Goal: Information Seeking & Learning: Learn about a topic

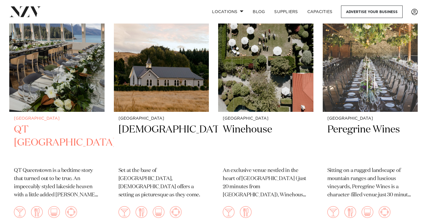
scroll to position [276, 0]
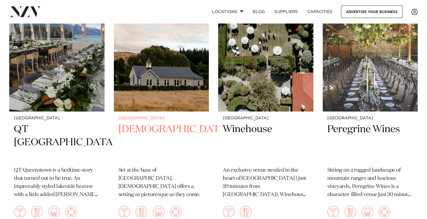
click at [144, 123] on h2 "Waikaka Church" at bounding box center [162, 142] width 86 height 39
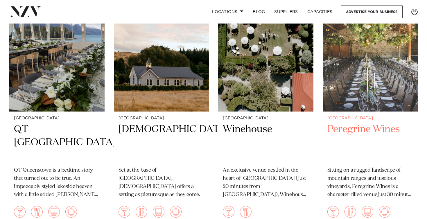
click at [349, 123] on h2 "Peregrine Wines" at bounding box center [371, 142] width 86 height 39
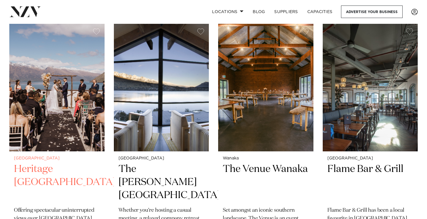
scroll to position [497, 0]
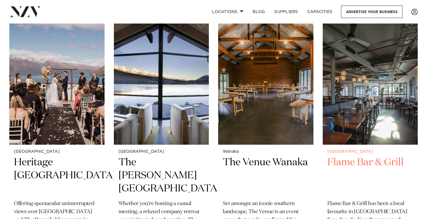
click at [384, 156] on h2 "Flame Bar & Grill" at bounding box center [371, 175] width 86 height 39
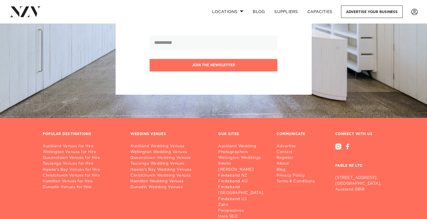
scroll to position [1131, 0]
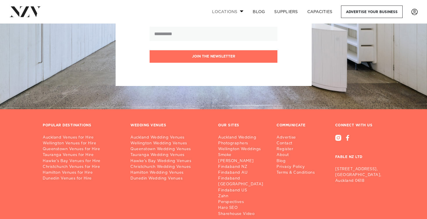
click at [227, 10] on link "Locations" at bounding box center [228, 12] width 41 height 13
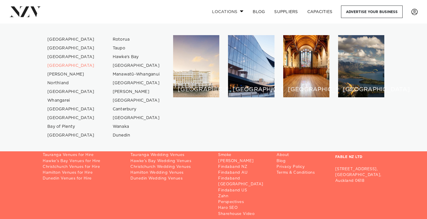
click at [227, 10] on link "Locations" at bounding box center [228, 12] width 41 height 13
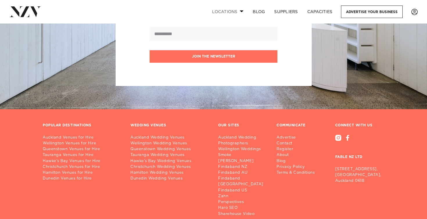
click at [227, 10] on link "Locations" at bounding box center [228, 12] width 41 height 13
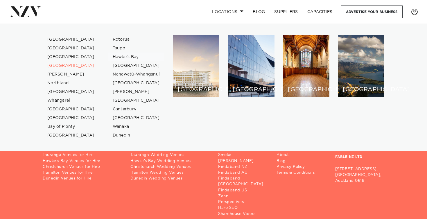
click at [126, 55] on link "Hawke's Bay" at bounding box center [136, 57] width 57 height 9
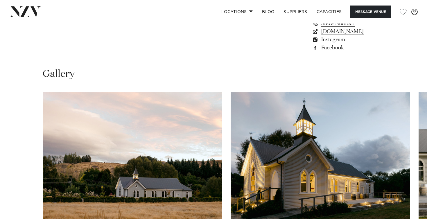
scroll to position [549, 0]
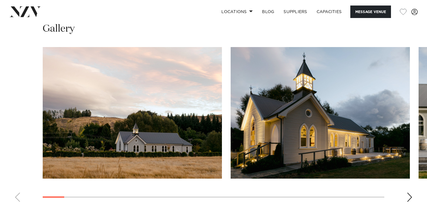
click at [409, 193] on div "Next slide" at bounding box center [410, 197] width 6 height 9
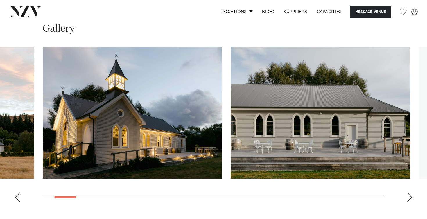
click at [409, 193] on div "Next slide" at bounding box center [410, 197] width 6 height 9
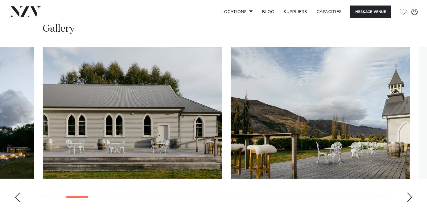
click at [409, 193] on div "Next slide" at bounding box center [410, 197] width 6 height 9
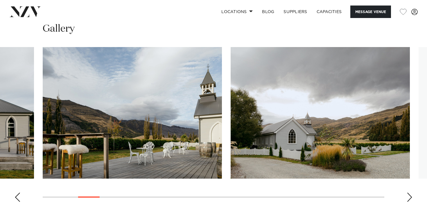
click at [409, 193] on div "Next slide" at bounding box center [410, 197] width 6 height 9
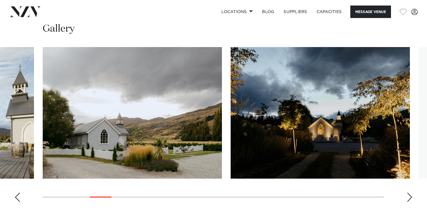
click at [409, 193] on div "Next slide" at bounding box center [410, 197] width 6 height 9
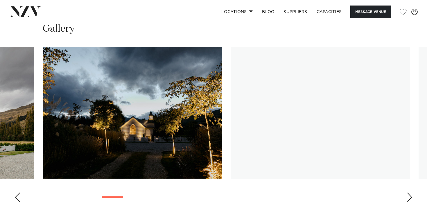
click at [409, 193] on div "Next slide" at bounding box center [410, 197] width 6 height 9
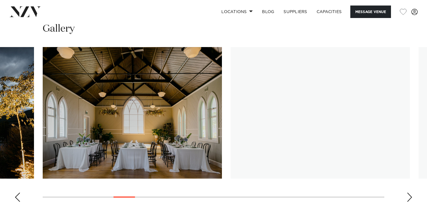
click at [409, 193] on div "Next slide" at bounding box center [410, 197] width 6 height 9
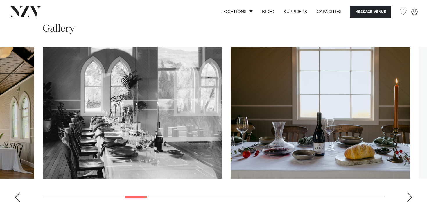
click at [409, 193] on div "Next slide" at bounding box center [410, 197] width 6 height 9
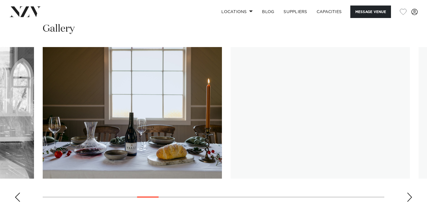
click at [409, 193] on div "Next slide" at bounding box center [410, 197] width 6 height 9
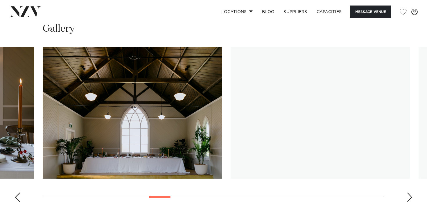
click at [409, 193] on div "Next slide" at bounding box center [410, 197] width 6 height 9
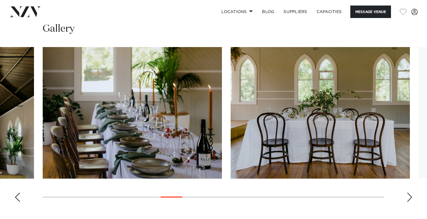
click at [409, 193] on div "Next slide" at bounding box center [410, 197] width 6 height 9
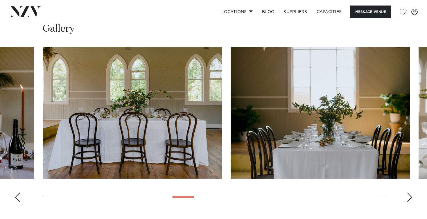
click at [409, 193] on div "Next slide" at bounding box center [410, 197] width 6 height 9
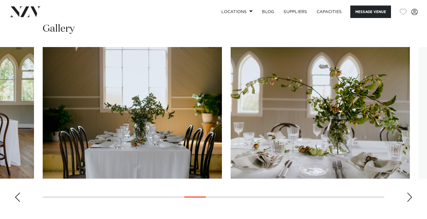
click at [409, 193] on div "Next slide" at bounding box center [410, 197] width 6 height 9
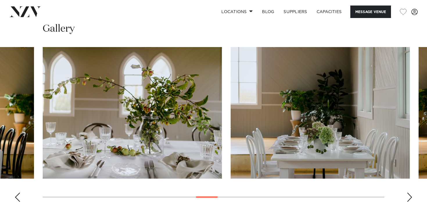
click at [409, 193] on div "Next slide" at bounding box center [410, 197] width 6 height 9
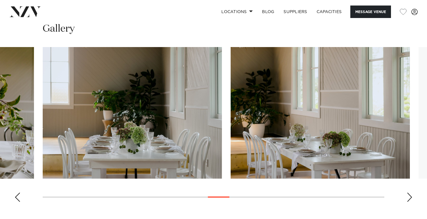
click at [409, 193] on div "Next slide" at bounding box center [410, 197] width 6 height 9
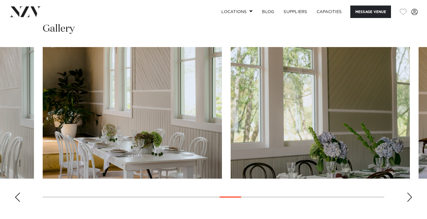
click at [409, 193] on div "Next slide" at bounding box center [410, 197] width 6 height 9
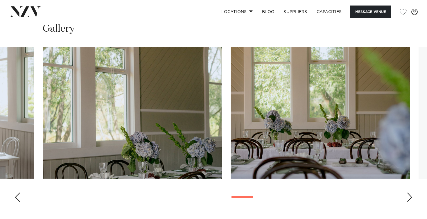
click at [409, 193] on div "Next slide" at bounding box center [410, 197] width 6 height 9
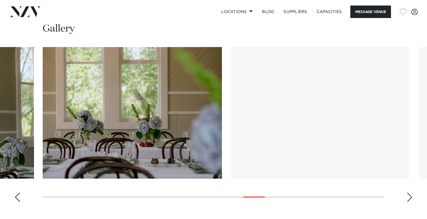
click at [409, 193] on div "Next slide" at bounding box center [410, 197] width 6 height 9
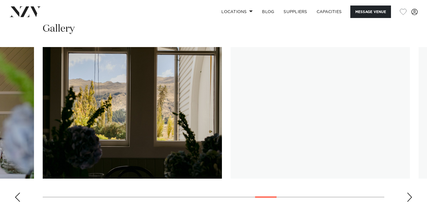
click at [409, 193] on div "Next slide" at bounding box center [410, 197] width 6 height 9
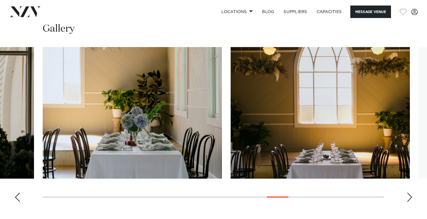
click at [409, 193] on div "Next slide" at bounding box center [410, 197] width 6 height 9
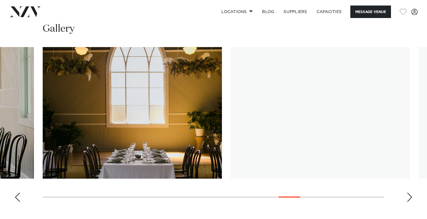
click at [409, 193] on div "Next slide" at bounding box center [410, 197] width 6 height 9
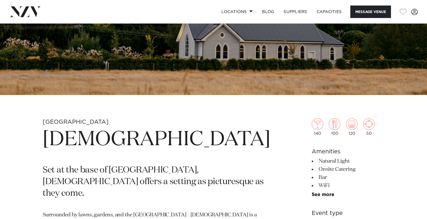
scroll to position [125, 0]
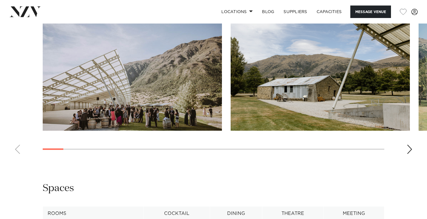
scroll to position [562, 0]
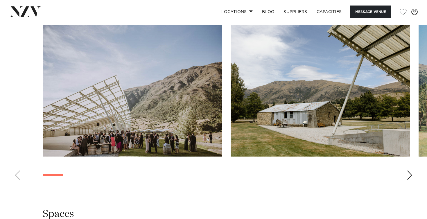
click at [410, 171] on div "Next slide" at bounding box center [410, 175] width 6 height 9
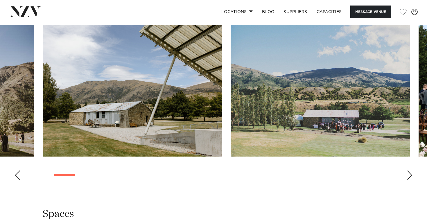
click at [410, 171] on div "Next slide" at bounding box center [410, 175] width 6 height 9
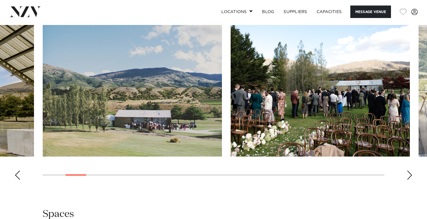
click at [410, 171] on div "Next slide" at bounding box center [410, 175] width 6 height 9
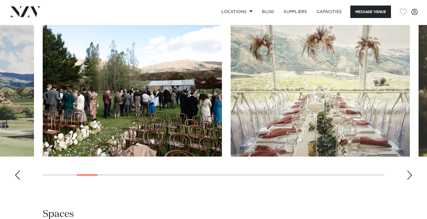
click at [410, 171] on div "Next slide" at bounding box center [410, 175] width 6 height 9
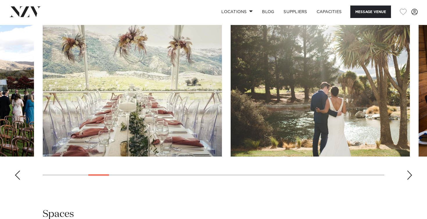
click at [410, 171] on div "Next slide" at bounding box center [410, 175] width 6 height 9
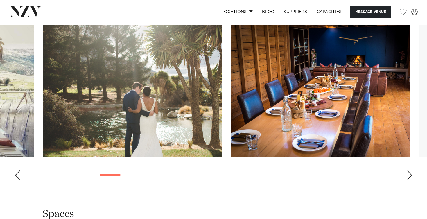
click at [410, 171] on div "Next slide" at bounding box center [410, 175] width 6 height 9
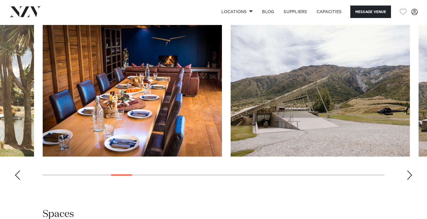
click at [410, 171] on div "Next slide" at bounding box center [410, 175] width 6 height 9
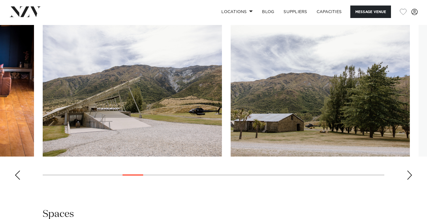
click at [410, 171] on div "Next slide" at bounding box center [410, 175] width 6 height 9
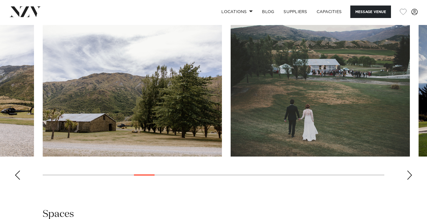
click at [410, 171] on div "Next slide" at bounding box center [410, 175] width 6 height 9
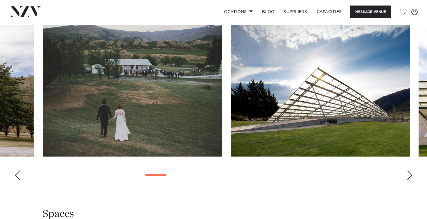
click at [410, 171] on div "Next slide" at bounding box center [410, 175] width 6 height 9
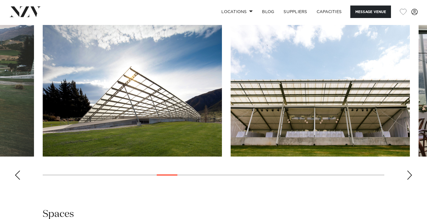
click at [410, 171] on div "Next slide" at bounding box center [410, 175] width 6 height 9
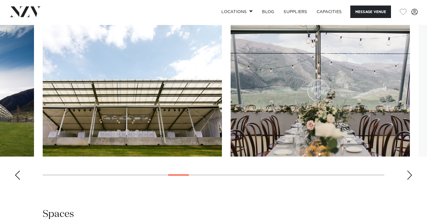
click at [410, 171] on div "Next slide" at bounding box center [410, 175] width 6 height 9
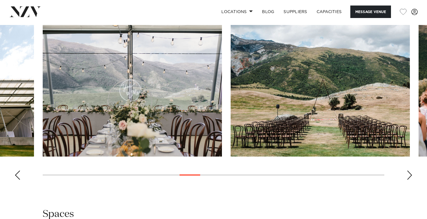
click at [410, 171] on div "Next slide" at bounding box center [410, 175] width 6 height 9
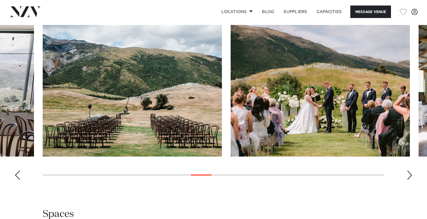
click at [410, 171] on div "Next slide" at bounding box center [410, 175] width 6 height 9
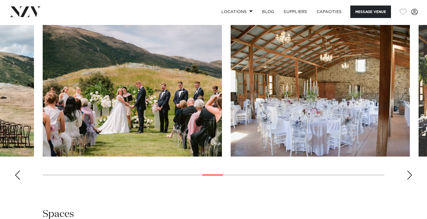
click at [410, 171] on div "Next slide" at bounding box center [410, 175] width 6 height 9
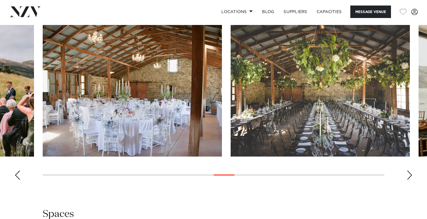
click at [410, 171] on div "Next slide" at bounding box center [410, 175] width 6 height 9
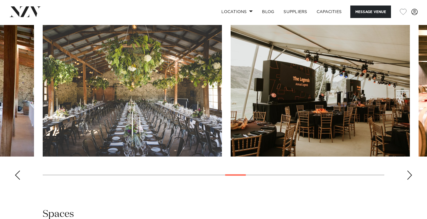
click at [410, 171] on div "Next slide" at bounding box center [410, 175] width 6 height 9
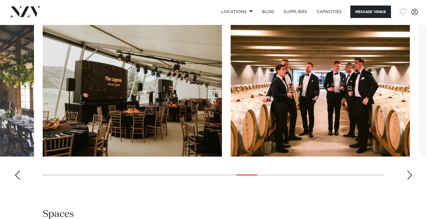
click at [410, 171] on div "Next slide" at bounding box center [410, 175] width 6 height 9
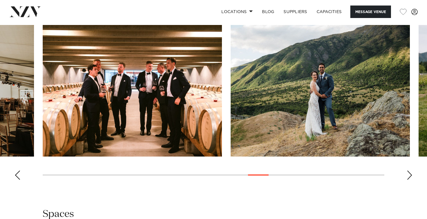
click at [410, 171] on div "Next slide" at bounding box center [410, 175] width 6 height 9
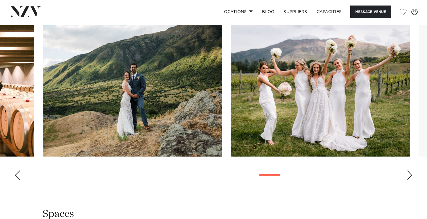
click at [410, 171] on div "Next slide" at bounding box center [410, 175] width 6 height 9
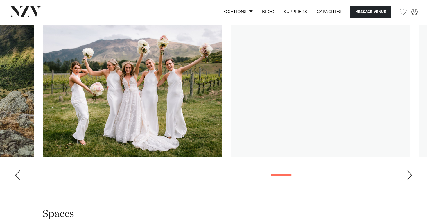
click at [410, 171] on div "Next slide" at bounding box center [410, 175] width 6 height 9
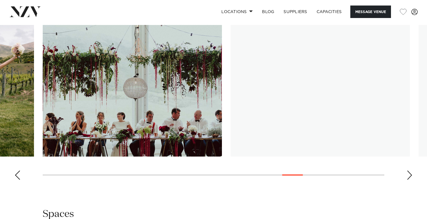
click at [410, 171] on div "Next slide" at bounding box center [410, 175] width 6 height 9
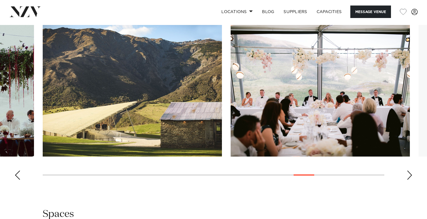
click at [410, 171] on div "Next slide" at bounding box center [410, 175] width 6 height 9
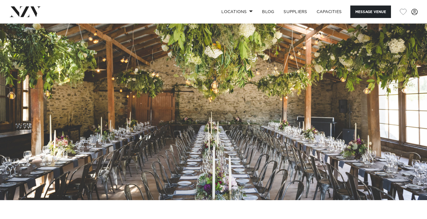
scroll to position [13, 0]
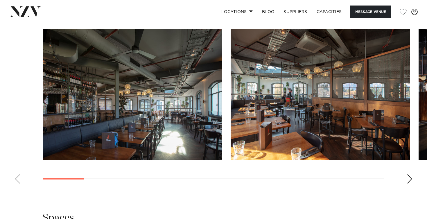
scroll to position [507, 0]
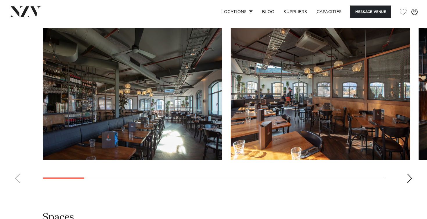
click at [408, 183] on div "Next slide" at bounding box center [410, 178] width 6 height 9
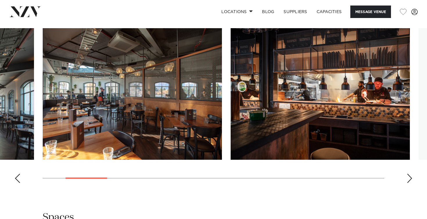
click at [408, 183] on div "Next slide" at bounding box center [410, 178] width 6 height 9
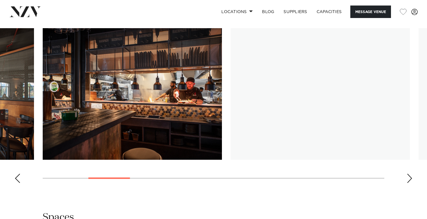
click at [408, 183] on div "Next slide" at bounding box center [410, 178] width 6 height 9
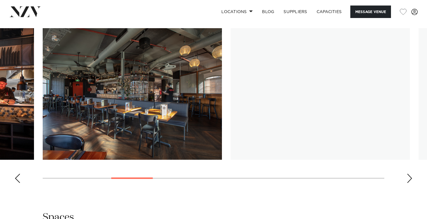
click at [408, 183] on div "Next slide" at bounding box center [410, 178] width 6 height 9
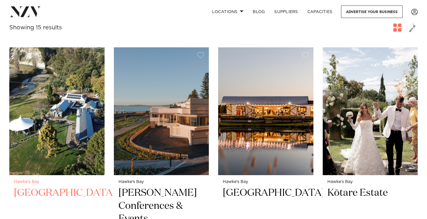
scroll to position [222, 0]
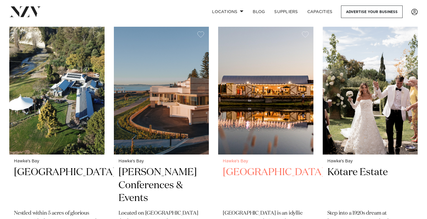
click at [252, 110] on img at bounding box center [265, 91] width 95 height 128
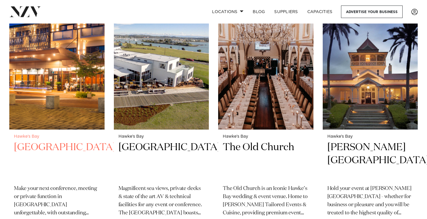
scroll to position [501, 0]
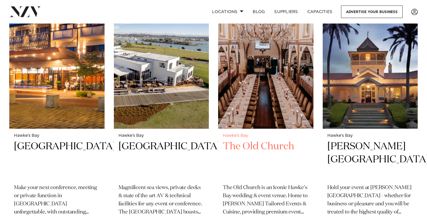
click at [263, 81] on img at bounding box center [265, 65] width 95 height 128
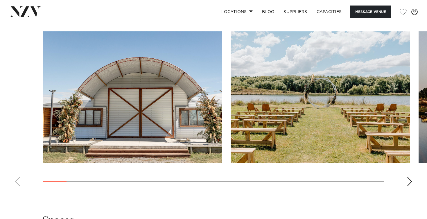
scroll to position [543, 0]
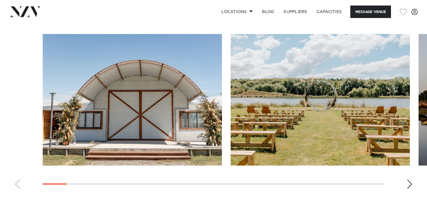
click at [408, 189] on div "Next slide" at bounding box center [410, 184] width 6 height 9
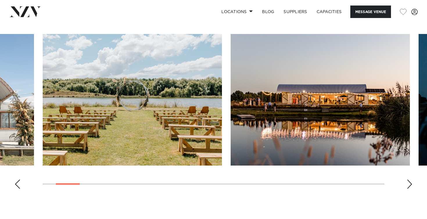
click at [408, 189] on div "Next slide" at bounding box center [410, 184] width 6 height 9
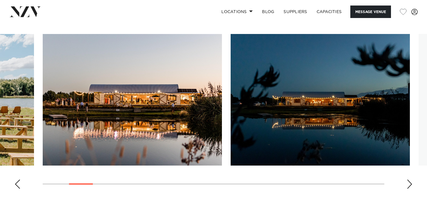
click at [408, 189] on div "Next slide" at bounding box center [410, 184] width 6 height 9
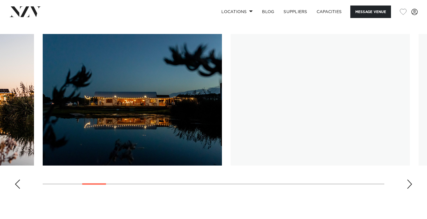
click at [408, 189] on div "Next slide" at bounding box center [410, 184] width 6 height 9
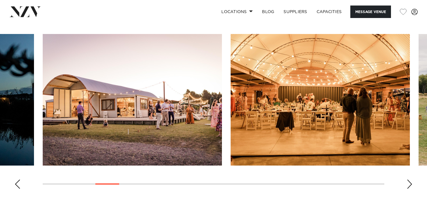
click at [408, 189] on div "Next slide" at bounding box center [410, 184] width 6 height 9
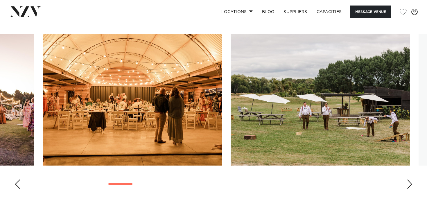
click at [408, 189] on div "Next slide" at bounding box center [410, 184] width 6 height 9
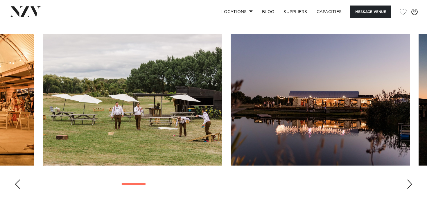
click at [408, 189] on div "Next slide" at bounding box center [410, 184] width 6 height 9
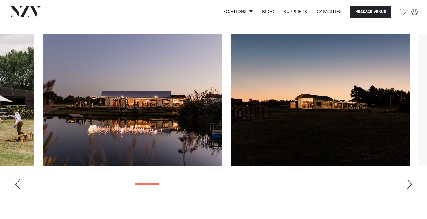
click at [408, 189] on div "Next slide" at bounding box center [410, 184] width 6 height 9
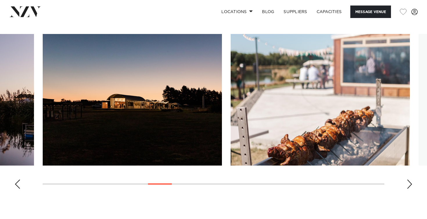
click at [408, 189] on div "Next slide" at bounding box center [410, 184] width 6 height 9
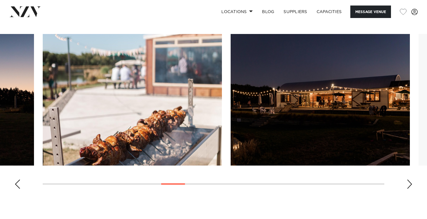
click at [408, 189] on div "Next slide" at bounding box center [410, 184] width 6 height 9
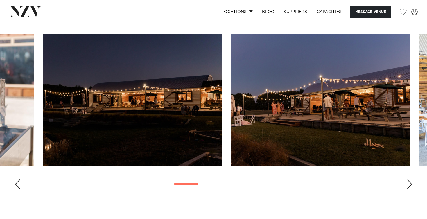
click at [408, 189] on div "Next slide" at bounding box center [410, 184] width 6 height 9
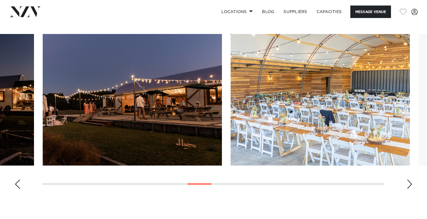
click at [408, 189] on div "Next slide" at bounding box center [410, 184] width 6 height 9
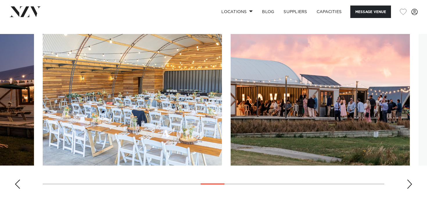
click at [408, 189] on div "Next slide" at bounding box center [410, 184] width 6 height 9
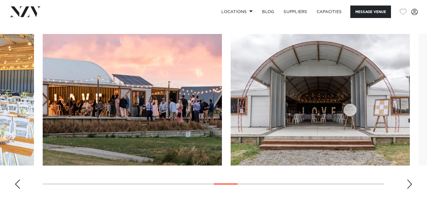
click at [408, 189] on div "Next slide" at bounding box center [410, 184] width 6 height 9
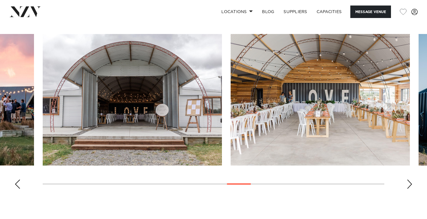
click at [408, 189] on div "Next slide" at bounding box center [410, 184] width 6 height 9
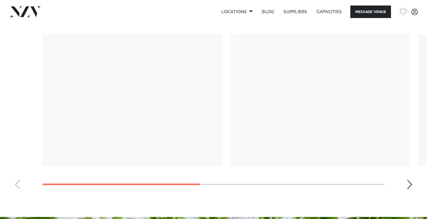
scroll to position [429, 0]
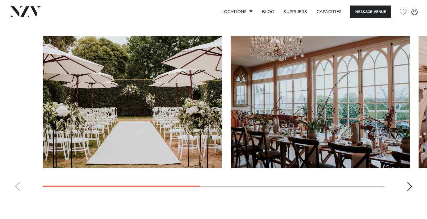
click at [410, 186] on div "Next slide" at bounding box center [410, 186] width 6 height 9
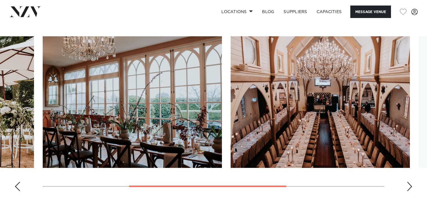
click at [410, 186] on div "Next slide" at bounding box center [410, 186] width 6 height 9
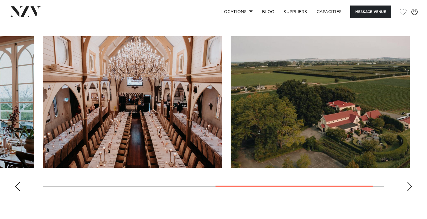
click at [410, 186] on div "Next slide" at bounding box center [410, 186] width 6 height 9
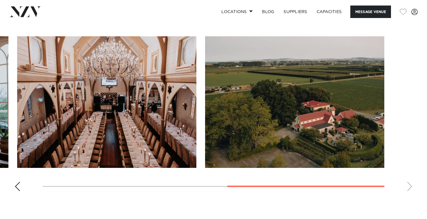
click at [410, 186] on swiper-container at bounding box center [213, 116] width 427 height 160
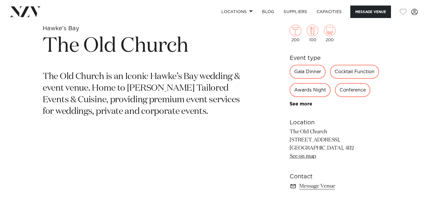
scroll to position [253, 0]
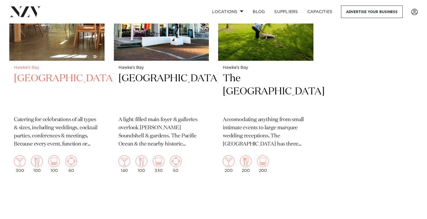
scroll to position [1082, 0]
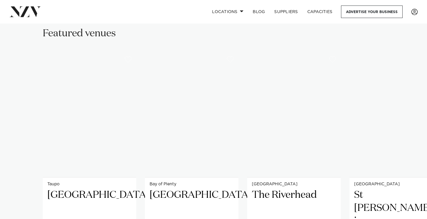
scroll to position [390, 0]
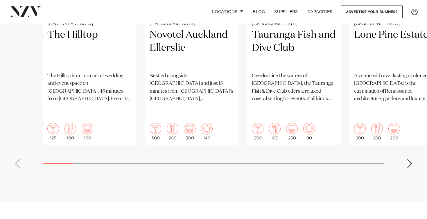
scroll to position [563, 0]
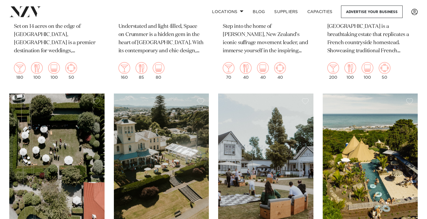
scroll to position [1882, 0]
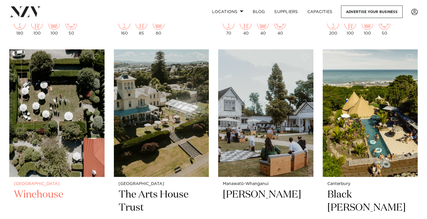
click at [40, 189] on h2 "Winehouse" at bounding box center [57, 207] width 86 height 39
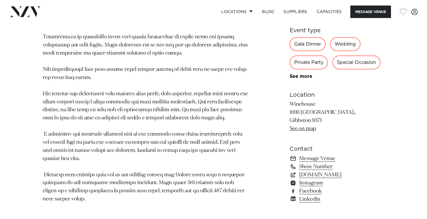
scroll to position [441, 0]
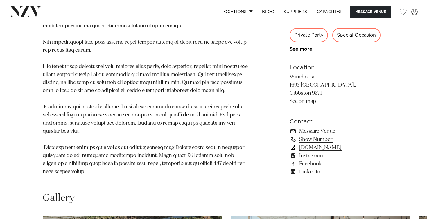
click at [325, 144] on link "www.winehouse.co.nz" at bounding box center [337, 148] width 95 height 8
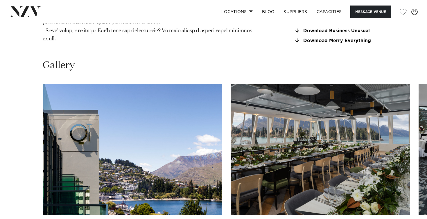
scroll to position [788, 0]
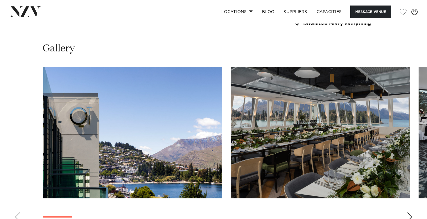
click at [410, 213] on div "Next slide" at bounding box center [410, 217] width 6 height 9
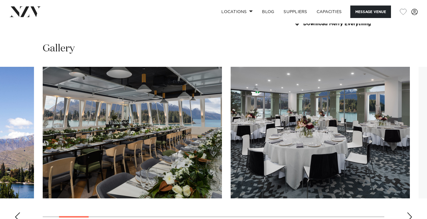
click at [410, 213] on div "Next slide" at bounding box center [410, 217] width 6 height 9
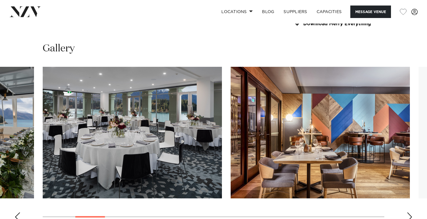
click at [410, 213] on div "Next slide" at bounding box center [410, 217] width 6 height 9
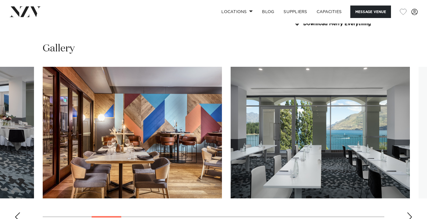
click at [410, 213] on div "Next slide" at bounding box center [410, 217] width 6 height 9
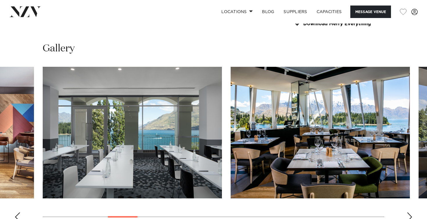
click at [410, 213] on div "Next slide" at bounding box center [410, 217] width 6 height 9
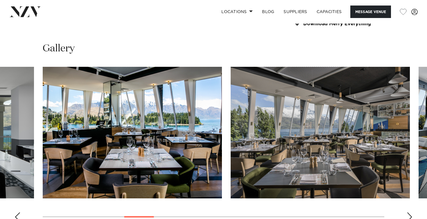
click at [410, 213] on div "Next slide" at bounding box center [410, 217] width 6 height 9
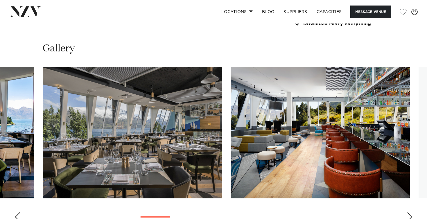
click at [410, 213] on div "Next slide" at bounding box center [410, 217] width 6 height 9
